Goal: Information Seeking & Learning: Compare options

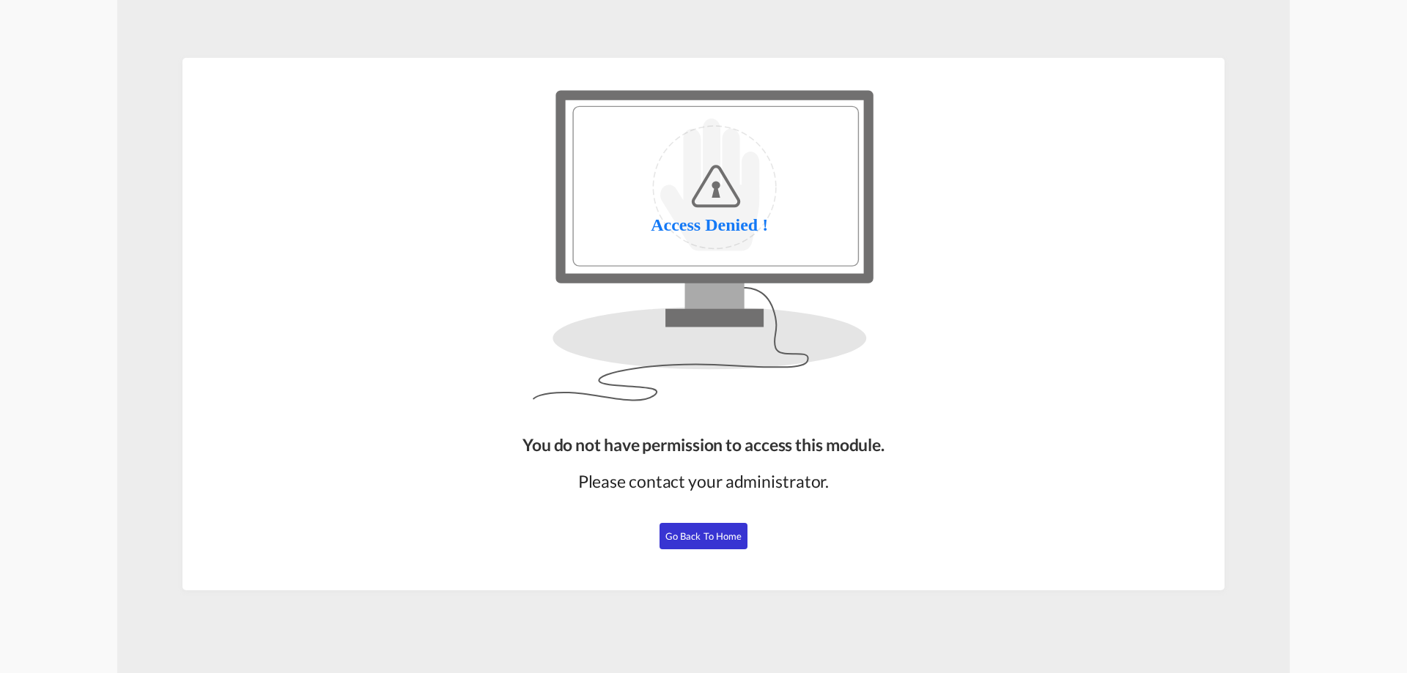
click at [720, 535] on span "Go Back to Home" at bounding box center [703, 536] width 77 height 12
